Goal: Task Accomplishment & Management: Use online tool/utility

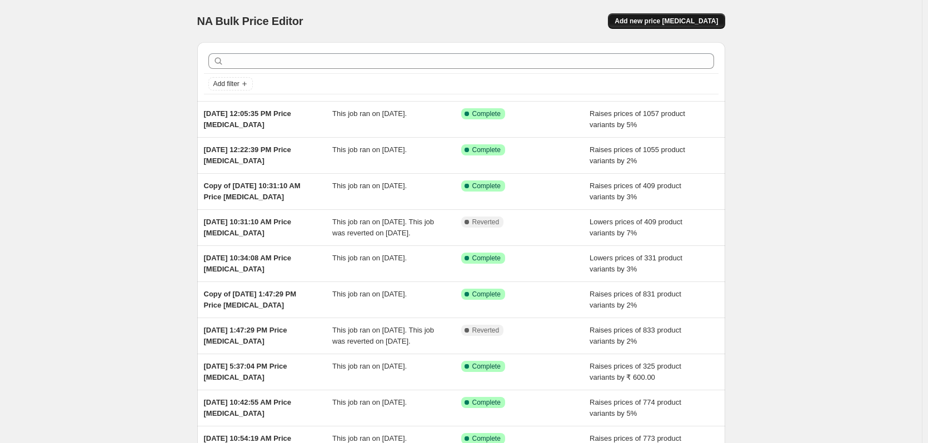
click at [674, 18] on span "Add new price change job" at bounding box center [665, 21] width 103 height 9
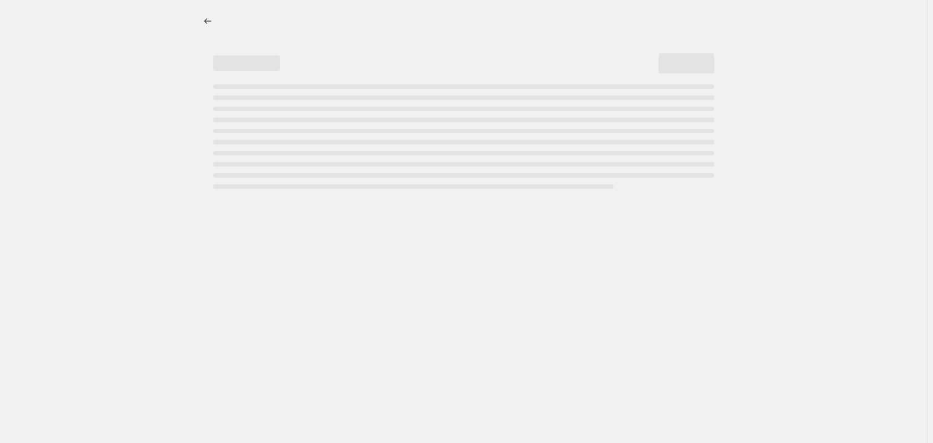
select select "percentage"
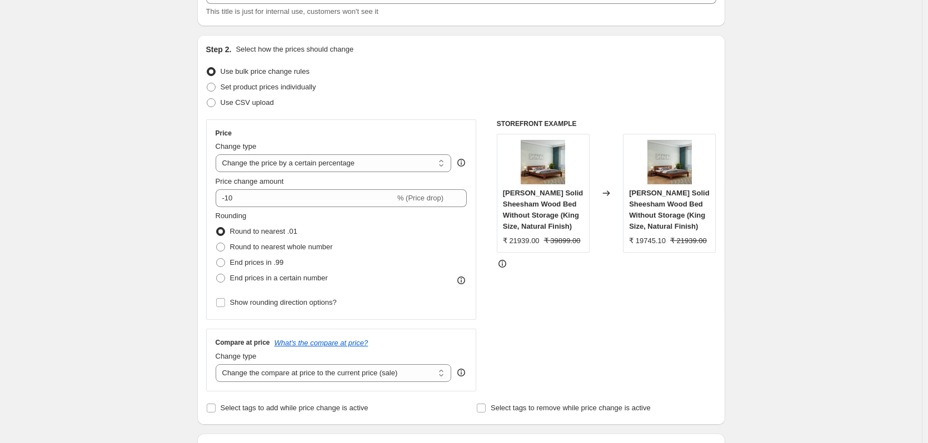
scroll to position [111, 0]
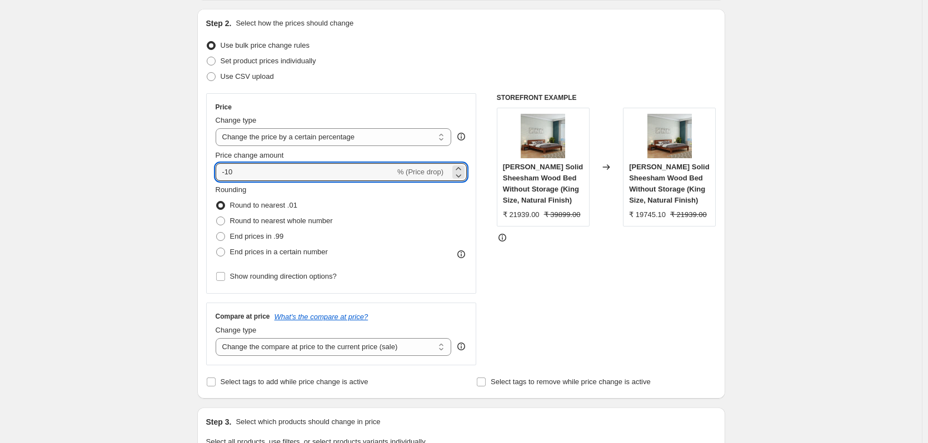
drag, startPoint x: 257, startPoint y: 174, endPoint x: 197, endPoint y: 177, distance: 60.6
click at [197, 177] on div "Step 1. Optionally give your price change job a title (eg "March 30% off sale o…" at bounding box center [456, 435] width 537 height 1027
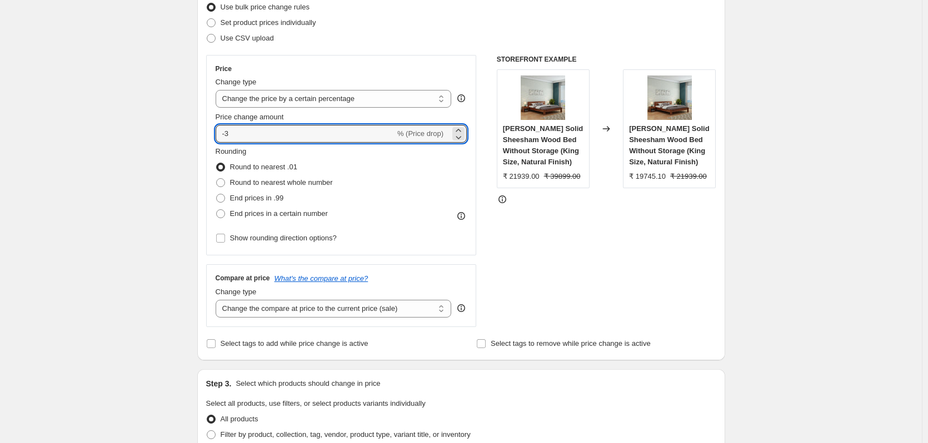
scroll to position [167, 0]
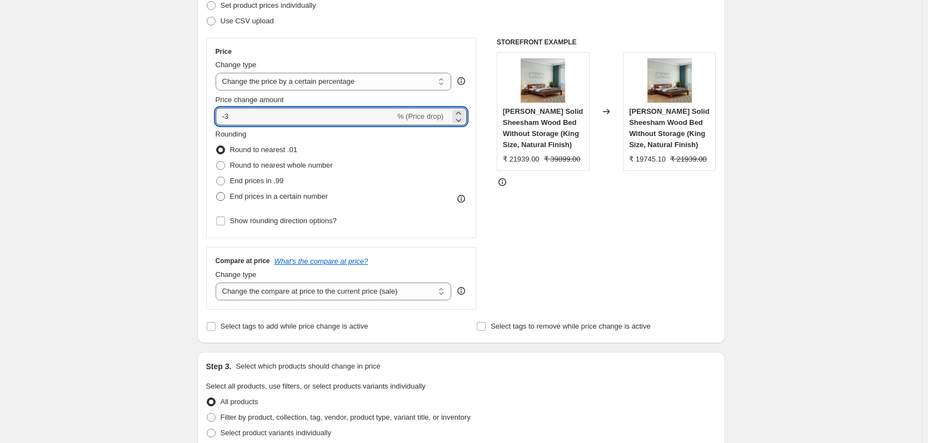
type input "-3"
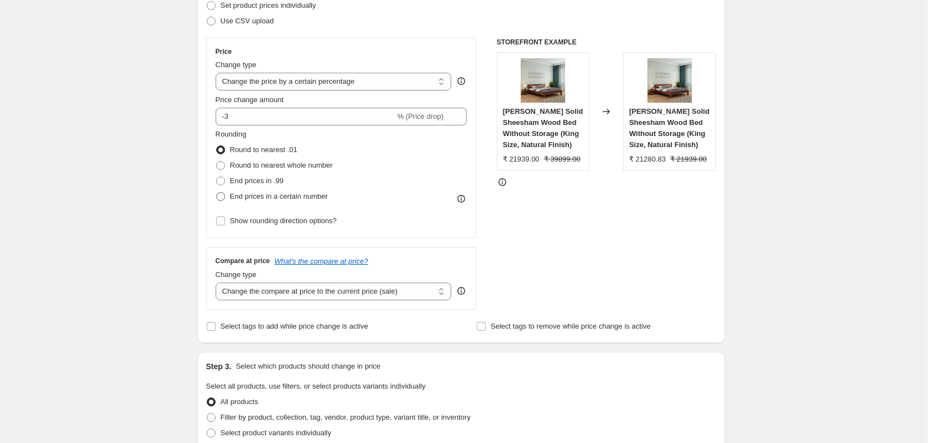
click at [223, 199] on span at bounding box center [220, 196] width 9 height 9
click at [217, 193] on input "End prices in a certain number" at bounding box center [216, 192] width 1 height 1
radio input "true"
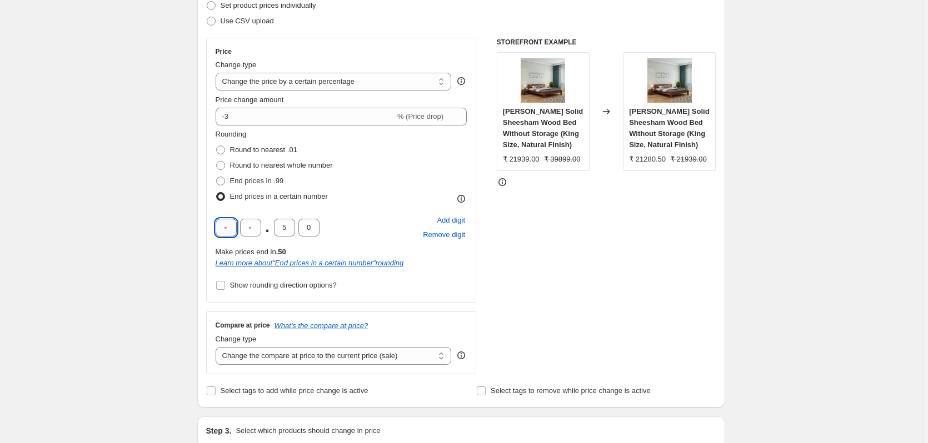
click at [228, 228] on input "text" at bounding box center [226, 228] width 21 height 18
type input "0"
click at [259, 224] on input "text" at bounding box center [250, 228] width 21 height 18
type input "9"
type input "0"
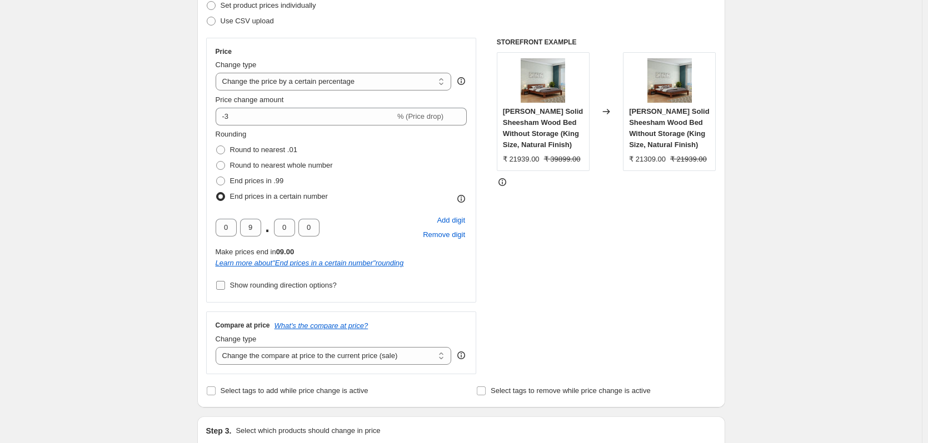
click at [223, 283] on input "Show rounding direction options?" at bounding box center [220, 285] width 9 height 9
checkbox input "true"
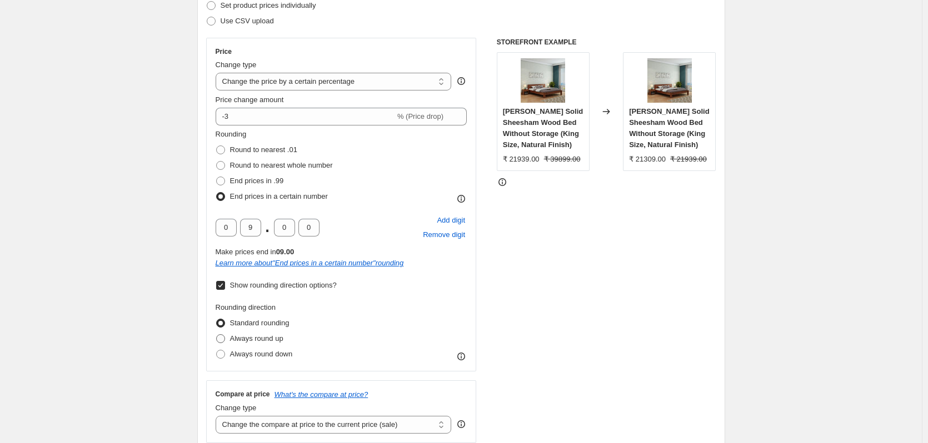
click at [224, 339] on span at bounding box center [220, 338] width 9 height 9
click at [217, 335] on input "Always round up" at bounding box center [216, 334] width 1 height 1
radio input "true"
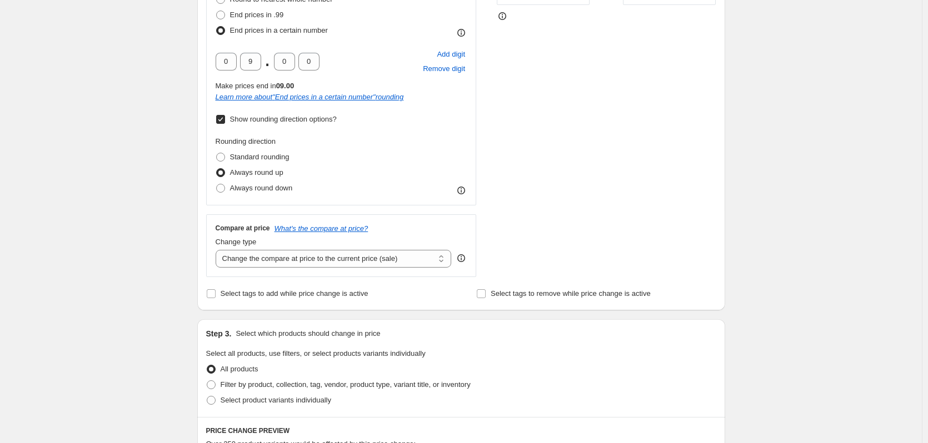
scroll to position [333, 0]
click at [269, 260] on select "Change the compare at price to the current price (sale) Change the compare at p…" at bounding box center [334, 258] width 236 height 18
select select "no_change"
click at [218, 249] on select "Change the compare at price to the current price (sale) Change the compare at p…" at bounding box center [334, 258] width 236 height 18
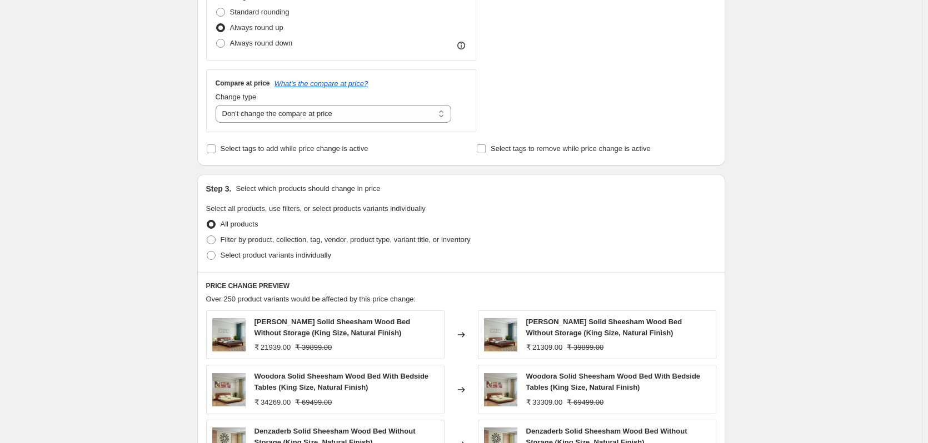
scroll to position [500, 0]
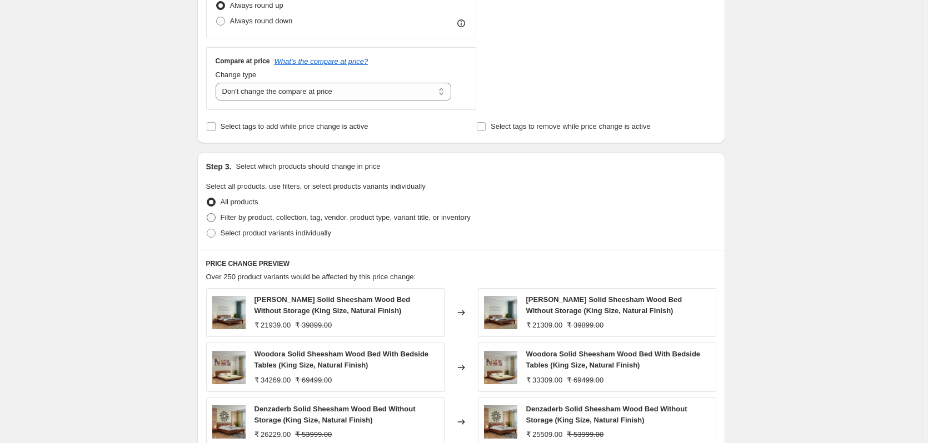
click at [216, 219] on span at bounding box center [211, 217] width 9 height 9
click at [207, 214] on input "Filter by product, collection, tag, vendor, product type, variant title, or inv…" at bounding box center [207, 213] width 1 height 1
radio input "true"
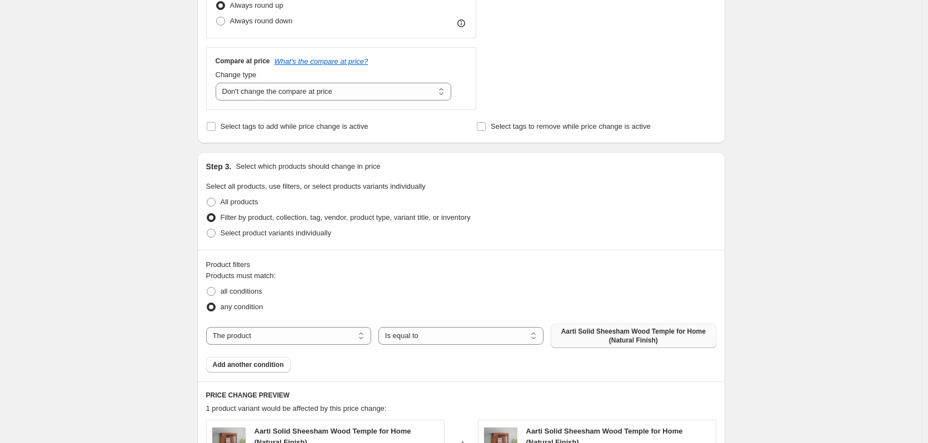
click at [653, 338] on span "Aarti Solid Sheesham Wood Temple for Home (Natural Finish)" at bounding box center [633, 336] width 152 height 18
click at [272, 339] on select "The product The product's collection The product's tag The product's vendor The…" at bounding box center [288, 336] width 165 height 18
select select "collection"
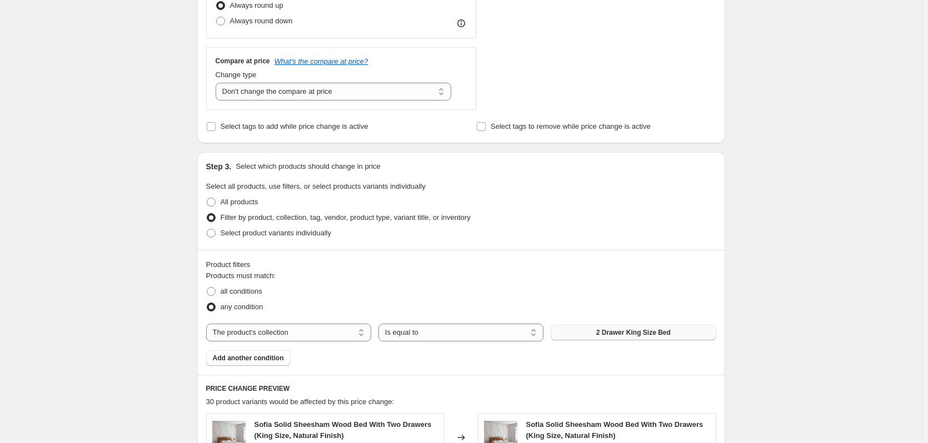
click at [610, 337] on span "2 Drawer King Size Bed" at bounding box center [633, 332] width 74 height 9
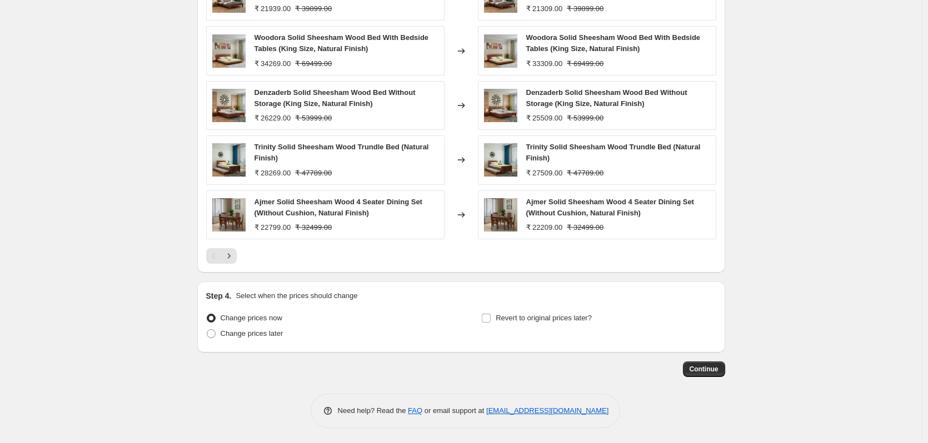
scroll to position [944, 0]
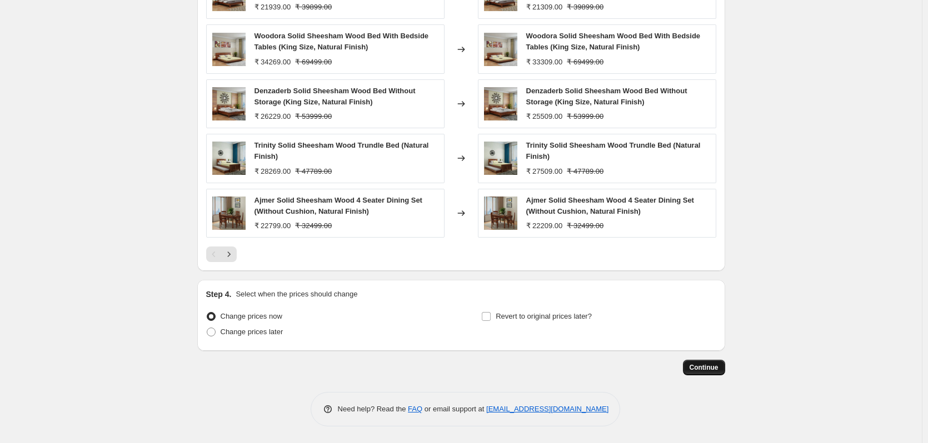
click at [710, 371] on span "Continue" at bounding box center [703, 367] width 29 height 9
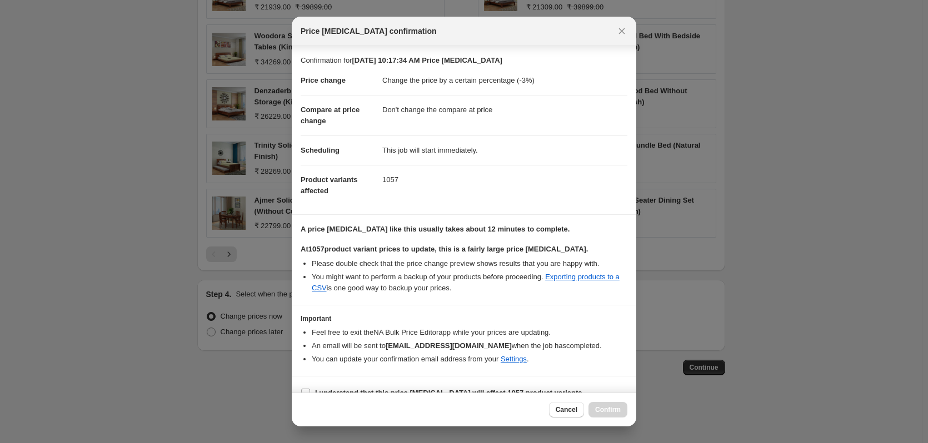
scroll to position [17, 0]
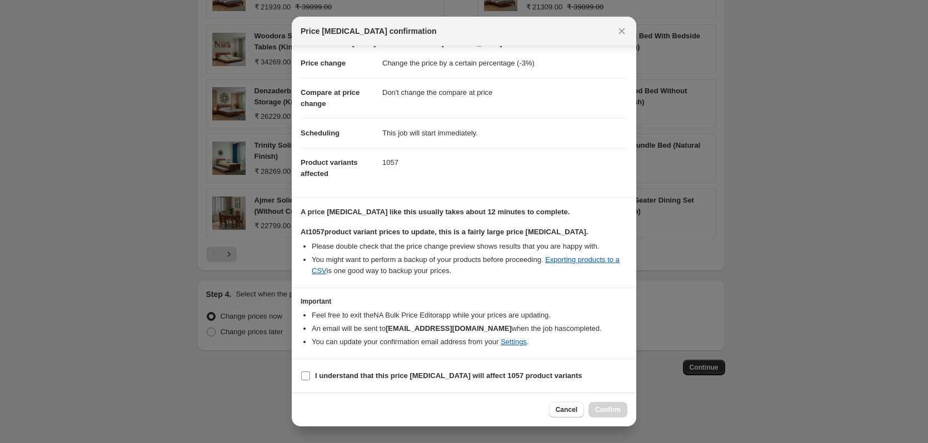
click at [311, 374] on label "I understand that this price change job will affect 1057 product variants" at bounding box center [442, 376] width 282 height 16
click at [310, 374] on input "I understand that this price change job will affect 1057 product variants" at bounding box center [305, 376] width 9 height 9
checkbox input "true"
click at [614, 410] on span "Confirm" at bounding box center [608, 409] width 26 height 9
